Goal: Task Accomplishment & Management: Manage account settings

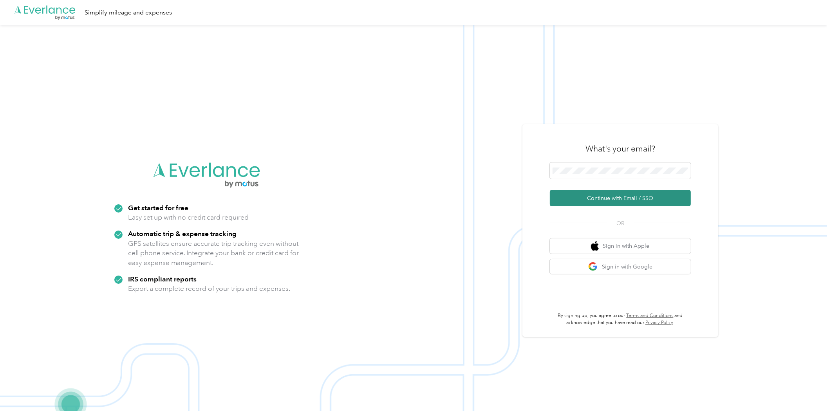
click at [607, 202] on button "Continue with Email / SSO" at bounding box center [620, 198] width 141 height 16
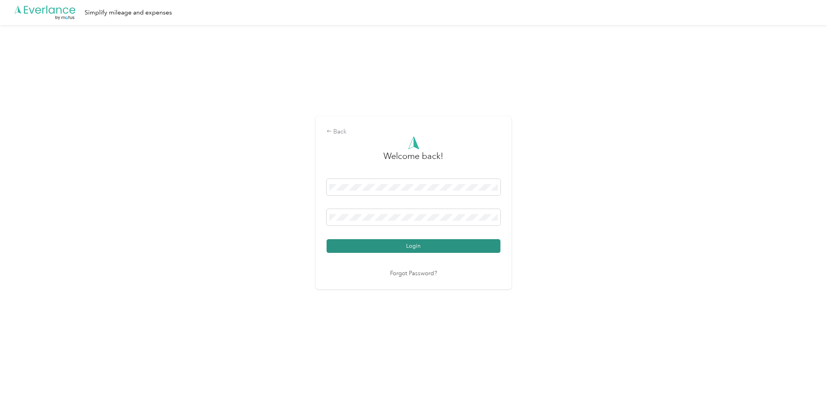
click at [441, 244] on button "Login" at bounding box center [413, 246] width 174 height 14
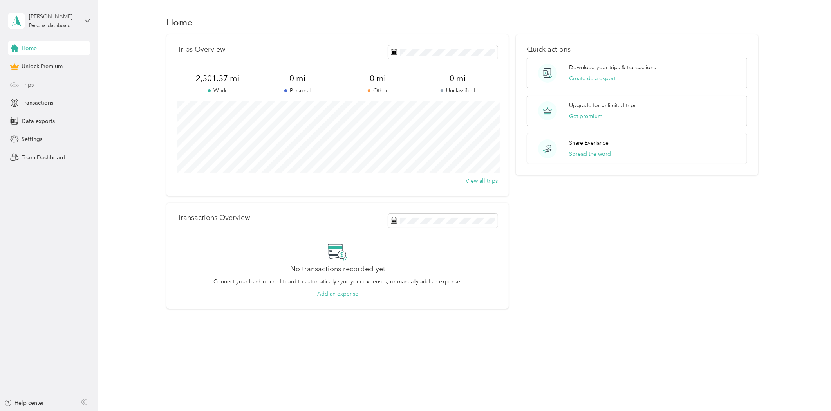
click at [39, 83] on div "Trips" at bounding box center [49, 85] width 82 height 14
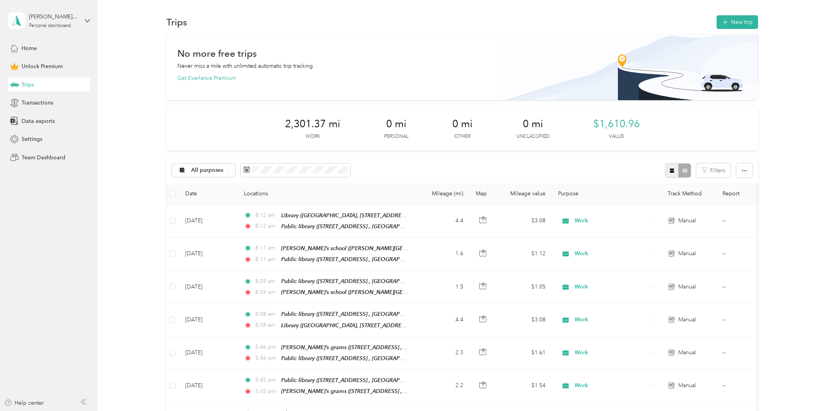
click at [671, 173] on icon "button" at bounding box center [671, 170] width 5 height 5
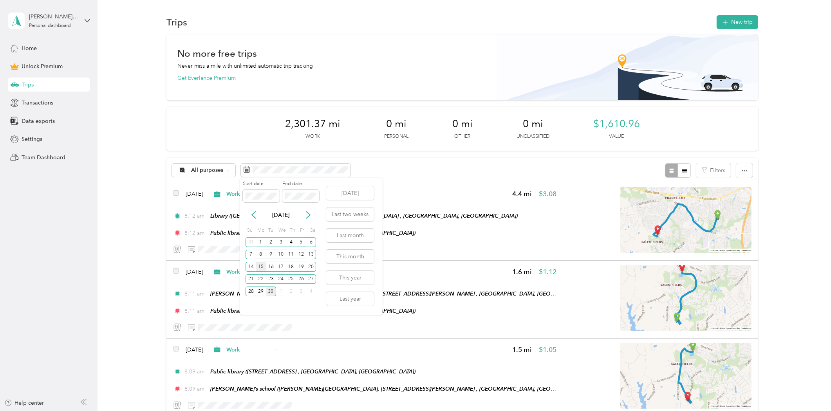
click at [260, 263] on div "15" at bounding box center [261, 267] width 10 height 10
click at [251, 291] on div "28" at bounding box center [250, 292] width 10 height 10
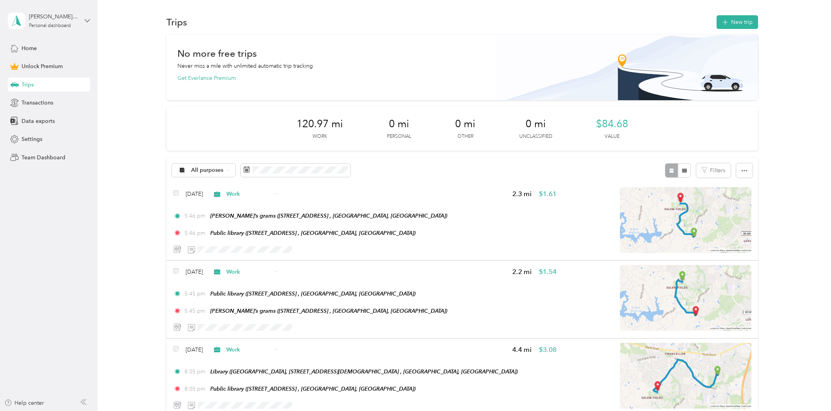
click at [87, 22] on icon at bounding box center [87, 20] width 5 height 5
click at [49, 64] on div "Log out" at bounding box center [90, 63] width 154 height 14
